Goal: Transaction & Acquisition: Purchase product/service

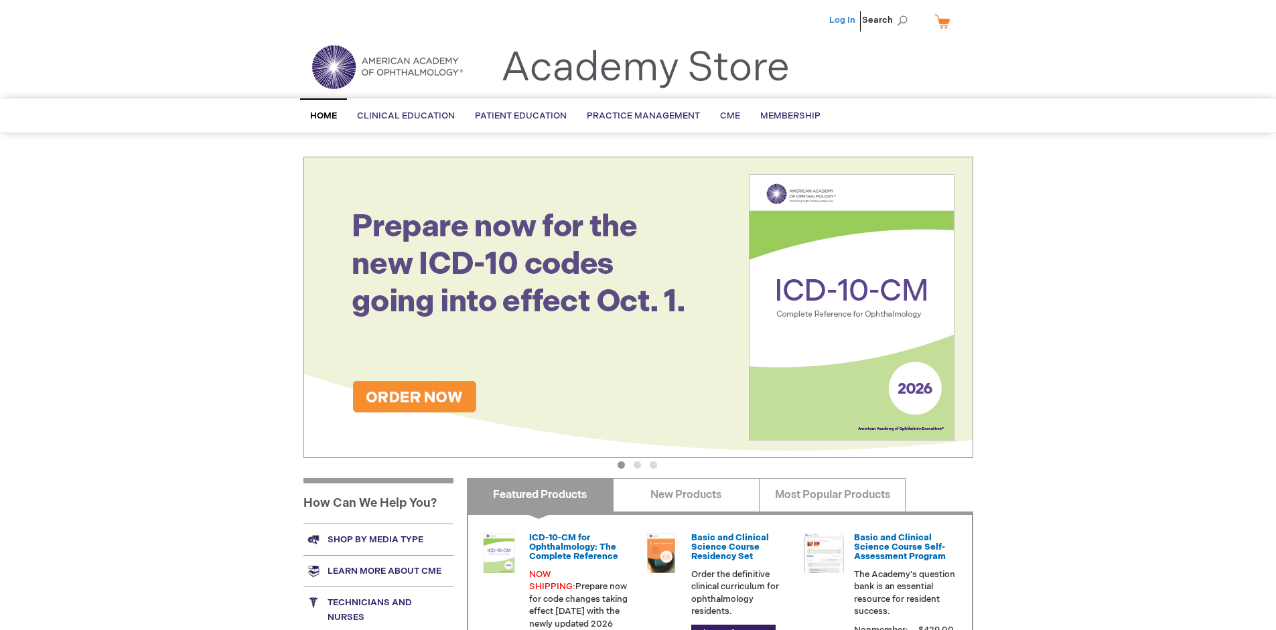
click at [843, 20] on link "Log In" at bounding box center [842, 20] width 26 height 11
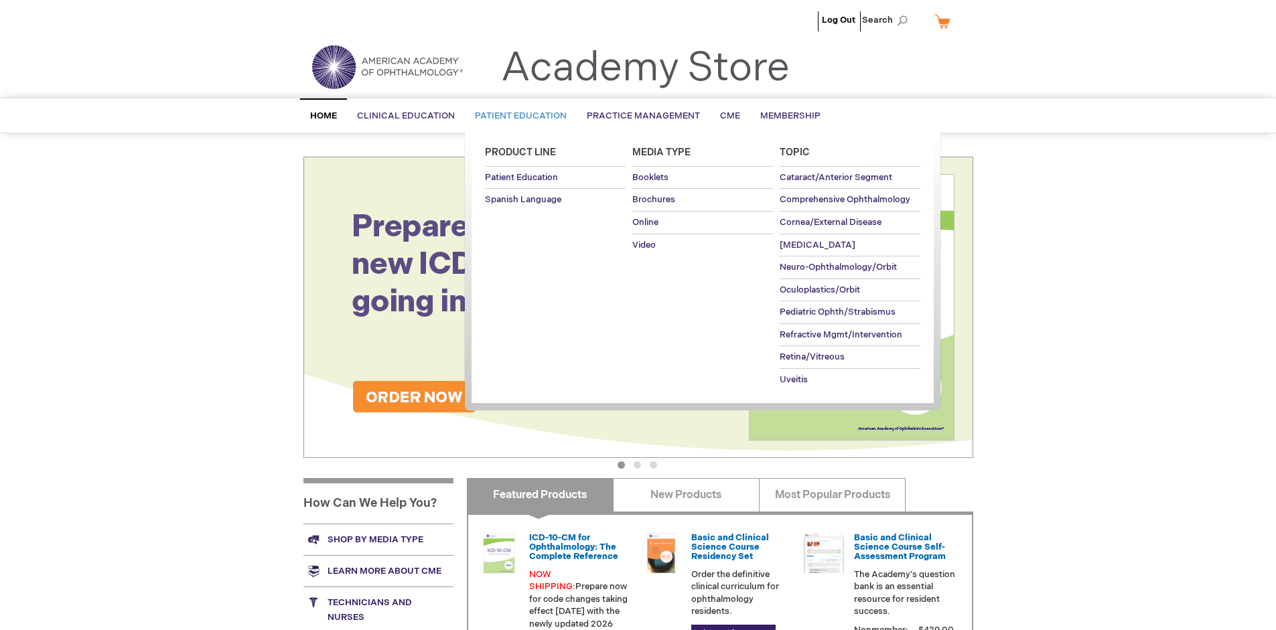
click at [517, 116] on span "Patient Education" at bounding box center [521, 115] width 92 height 11
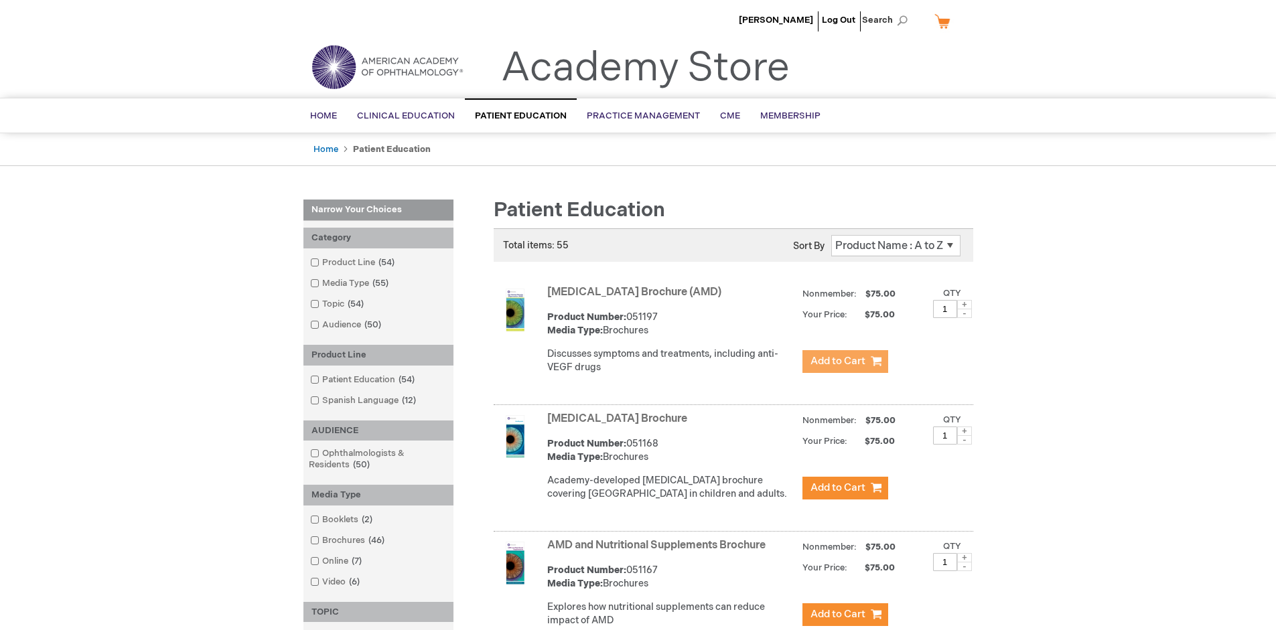
click at [844, 362] on span "Add to Cart" at bounding box center [837, 361] width 55 height 13
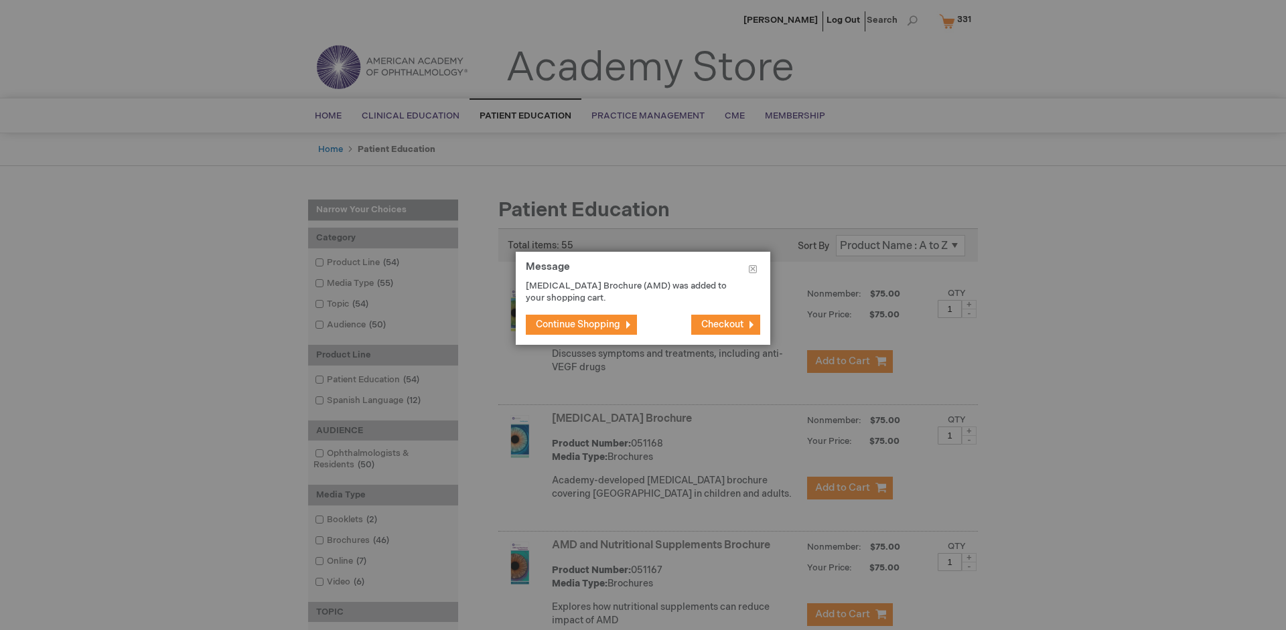
click at [578, 324] on span "Continue Shopping" at bounding box center [578, 324] width 84 height 11
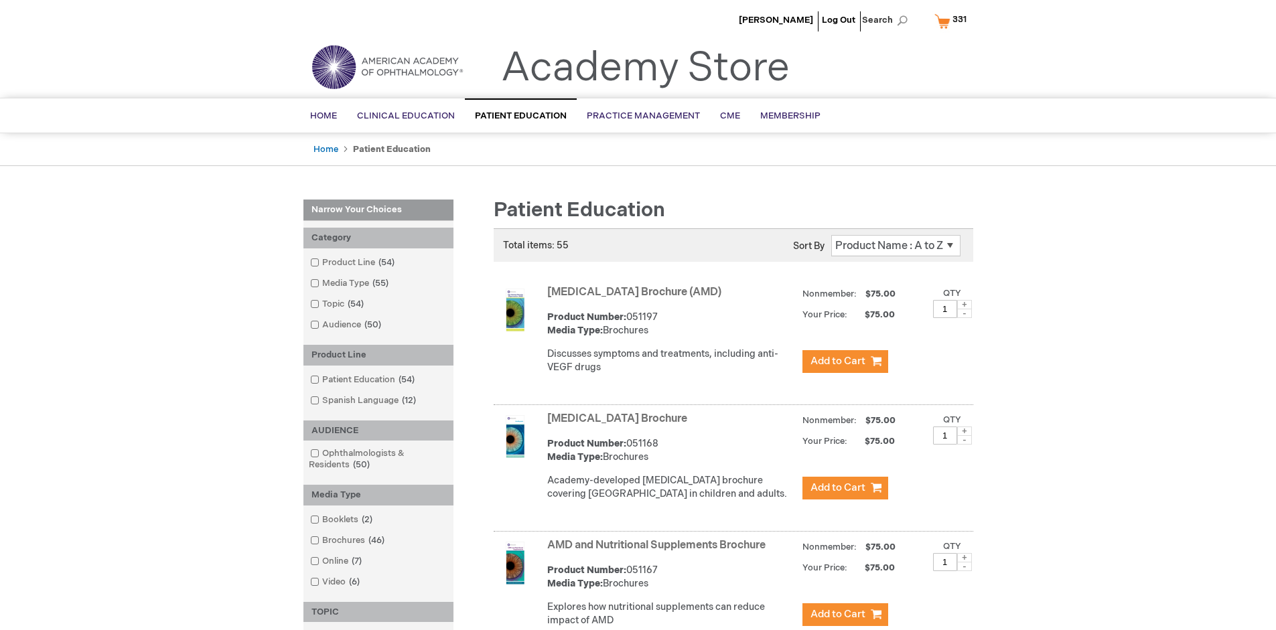
click at [659, 552] on link "AMD and Nutritional Supplements Brochure" at bounding box center [656, 545] width 218 height 13
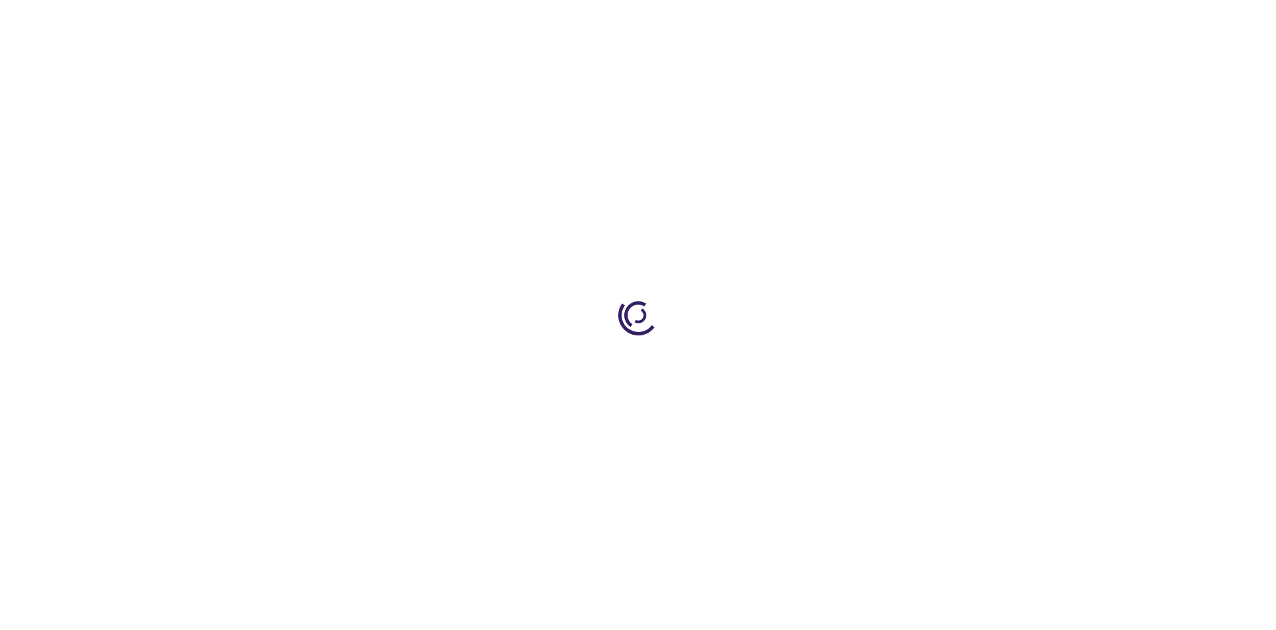
type input "1"
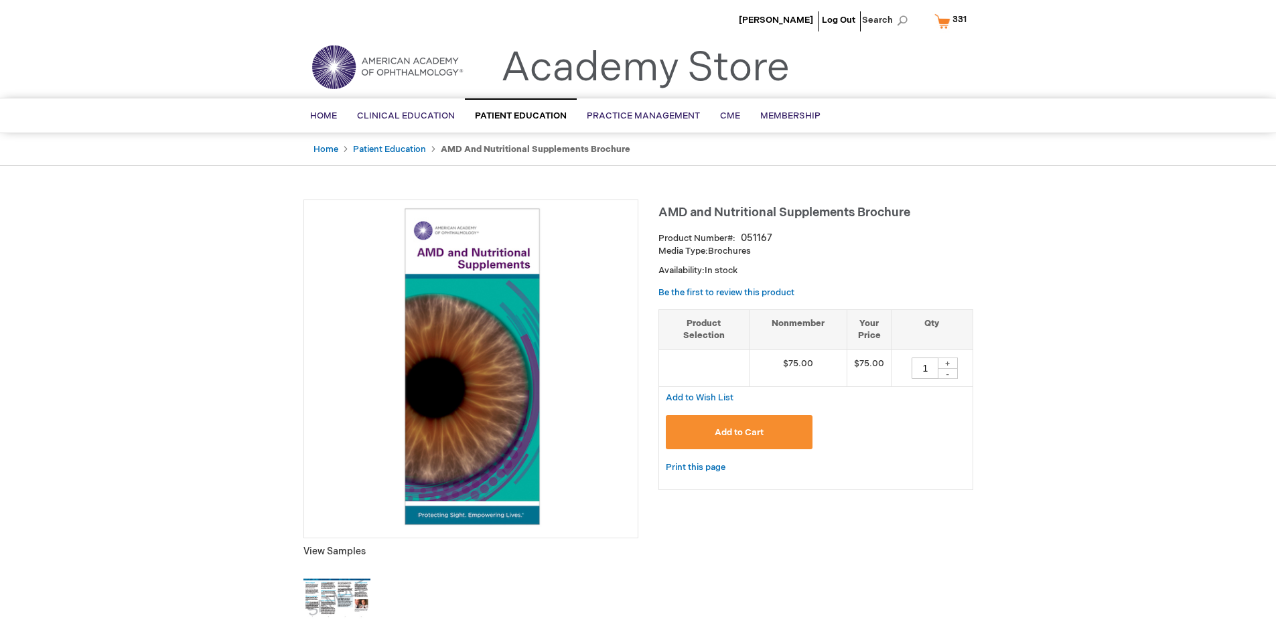
click at [739, 432] on span "Add to Cart" at bounding box center [738, 432] width 49 height 11
